Goal: Navigation & Orientation: Find specific page/section

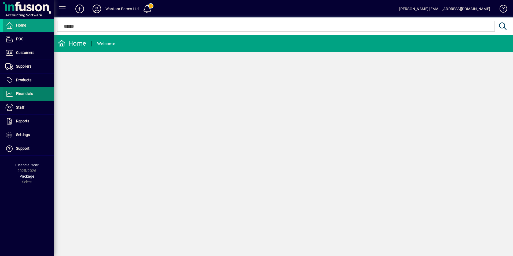
click at [26, 95] on span "Financials" at bounding box center [24, 94] width 17 height 4
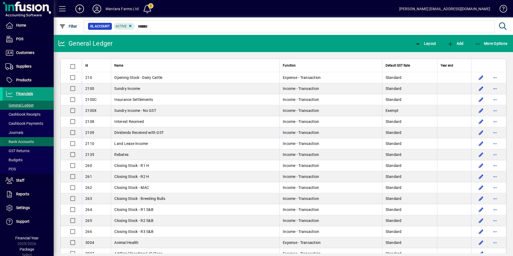
click at [23, 141] on span "Bank Accounts" at bounding box center [19, 142] width 28 height 4
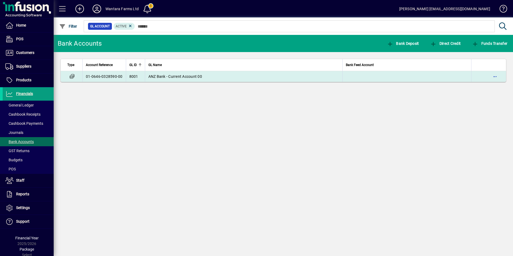
click at [166, 79] on td "ANZ Bank - Current Account 00" at bounding box center [244, 76] width 198 height 11
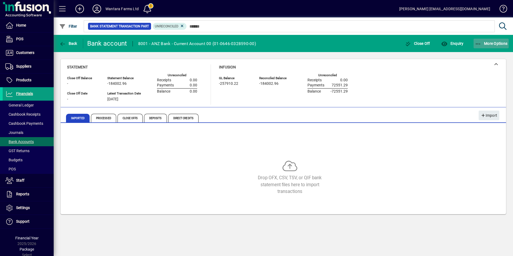
click at [475, 41] on icon "button" at bounding box center [478, 43] width 7 height 5
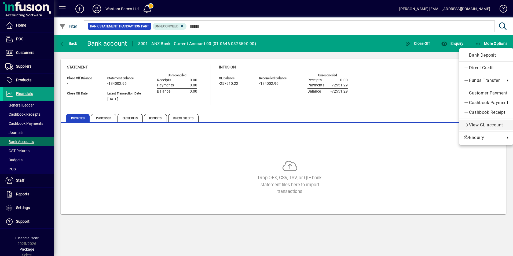
click at [480, 124] on span "View GL account" at bounding box center [486, 125] width 45 height 6
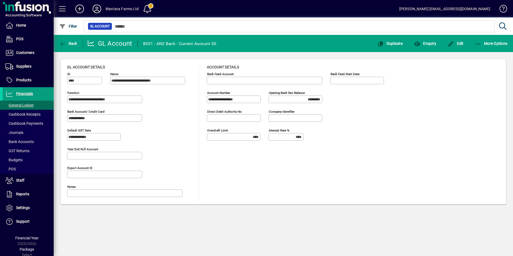
click at [99, 8] on icon at bounding box center [97, 9] width 11 height 9
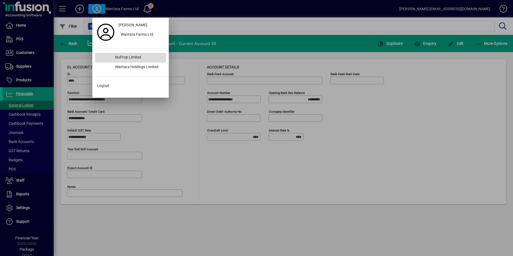
drag, startPoint x: 123, startPoint y: 56, endPoint x: 126, endPoint y: 56, distance: 3.5
click at [123, 56] on div "NuProp Limited" at bounding box center [138, 58] width 55 height 10
